Goal: Find specific page/section: Find specific page/section

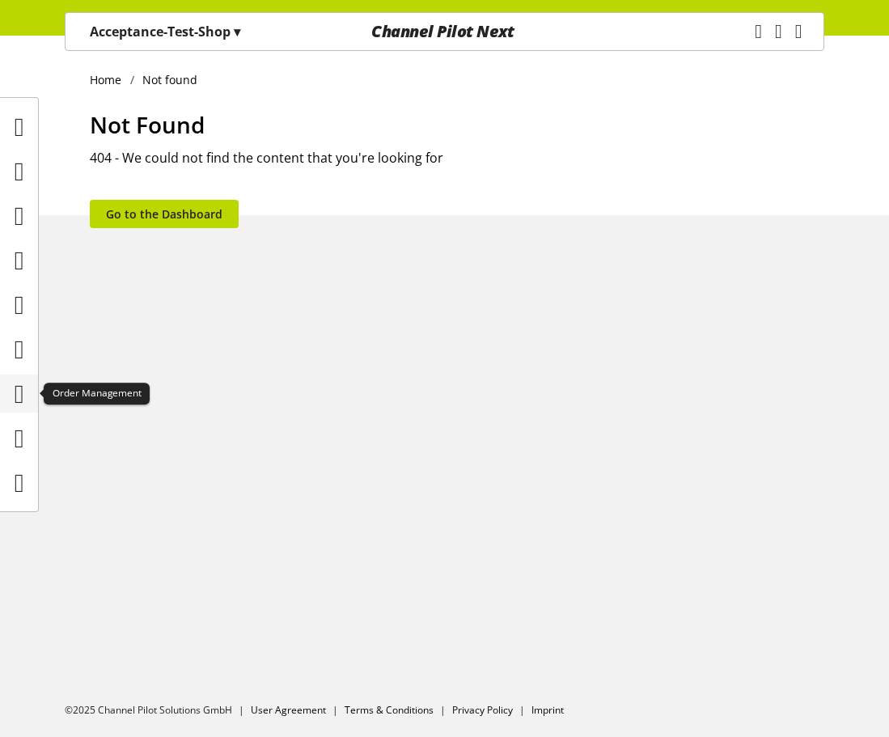
click at [24, 390] on icon at bounding box center [20, 394] width 10 height 32
click at [19, 394] on icon at bounding box center [20, 394] width 10 height 32
click at [24, 401] on icon at bounding box center [20, 394] width 10 height 32
click at [23, 352] on icon at bounding box center [20, 349] width 10 height 32
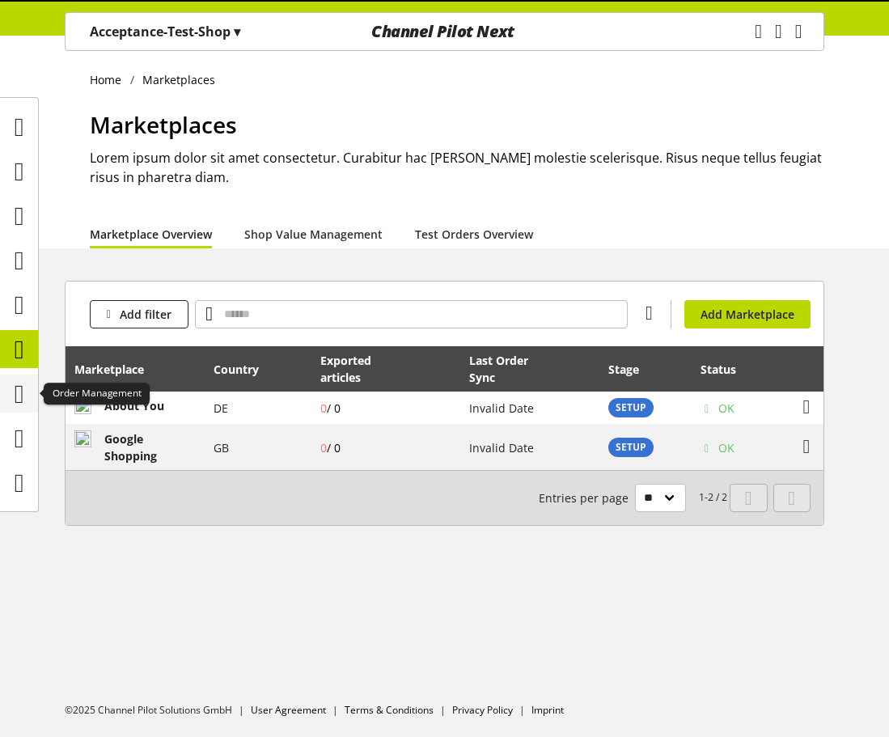
click at [19, 399] on icon at bounding box center [20, 394] width 10 height 32
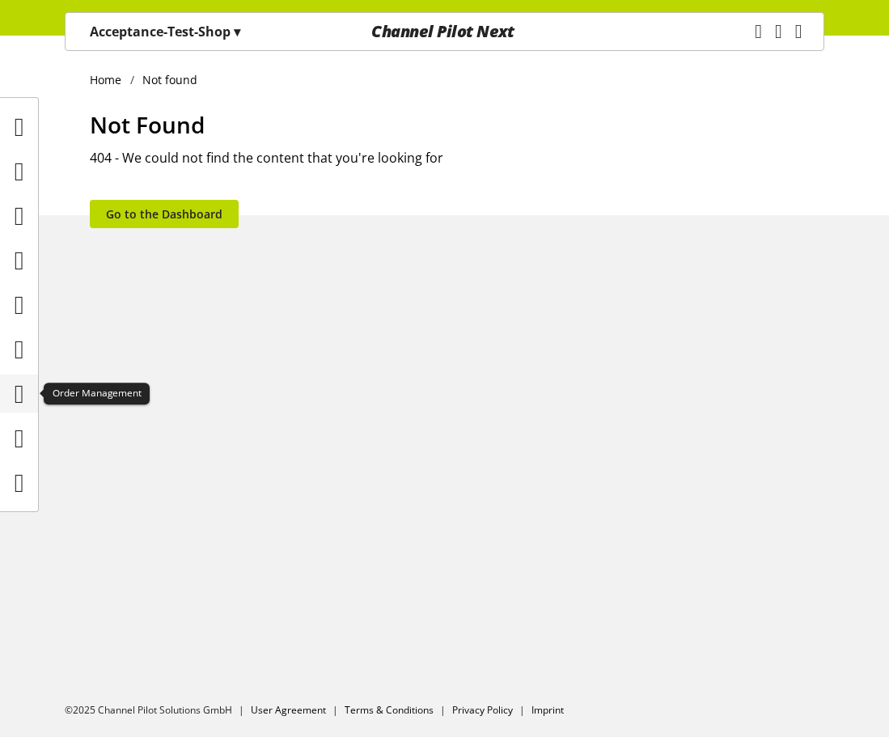
click at [19, 399] on icon at bounding box center [20, 394] width 10 height 32
click at [24, 362] on icon at bounding box center [20, 349] width 10 height 32
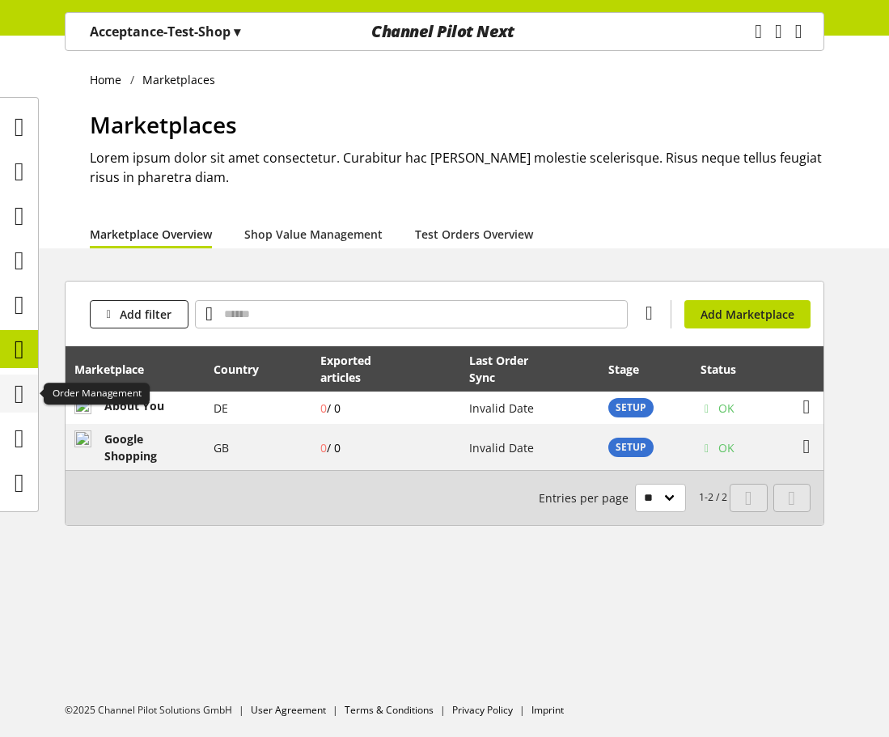
click at [15, 399] on icon at bounding box center [20, 394] width 10 height 32
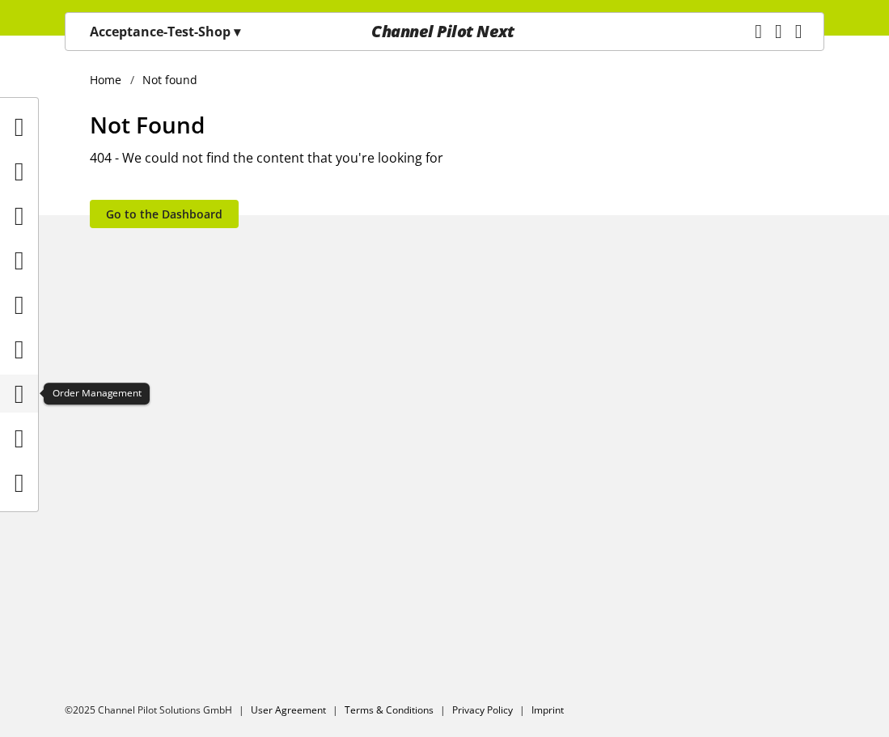
click at [15, 399] on icon at bounding box center [20, 394] width 10 height 32
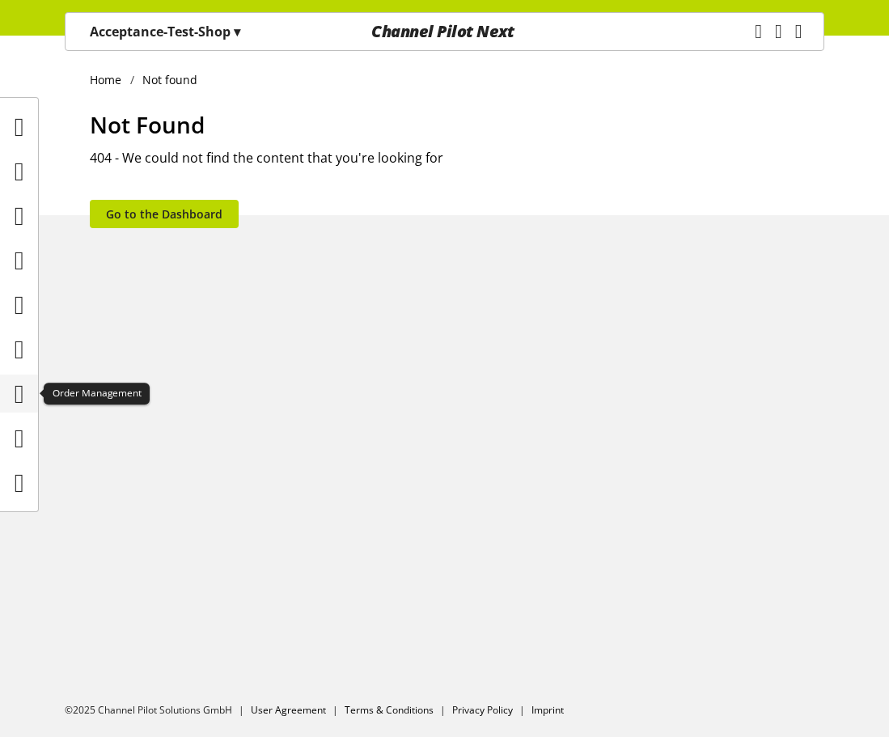
click at [16, 397] on icon at bounding box center [20, 394] width 10 height 32
